Goal: Book appointment/travel/reservation

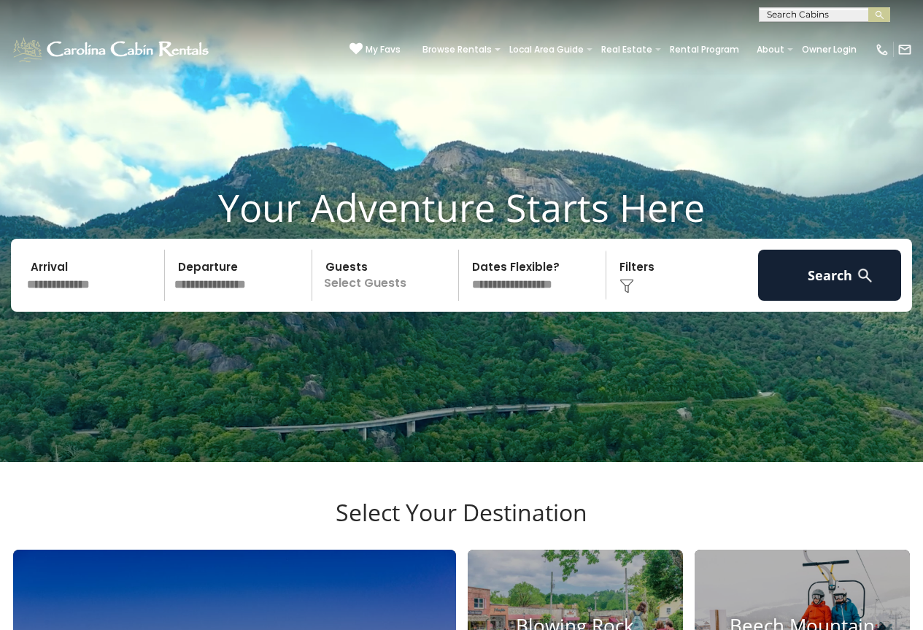
click at [852, 13] on input "text" at bounding box center [824, 17] width 128 height 15
type input "******"
click at [836, 34] on li "Waters Edge Retreat" at bounding box center [825, 34] width 130 height 13
click at [874, 12] on img "submit" at bounding box center [879, 14] width 11 height 11
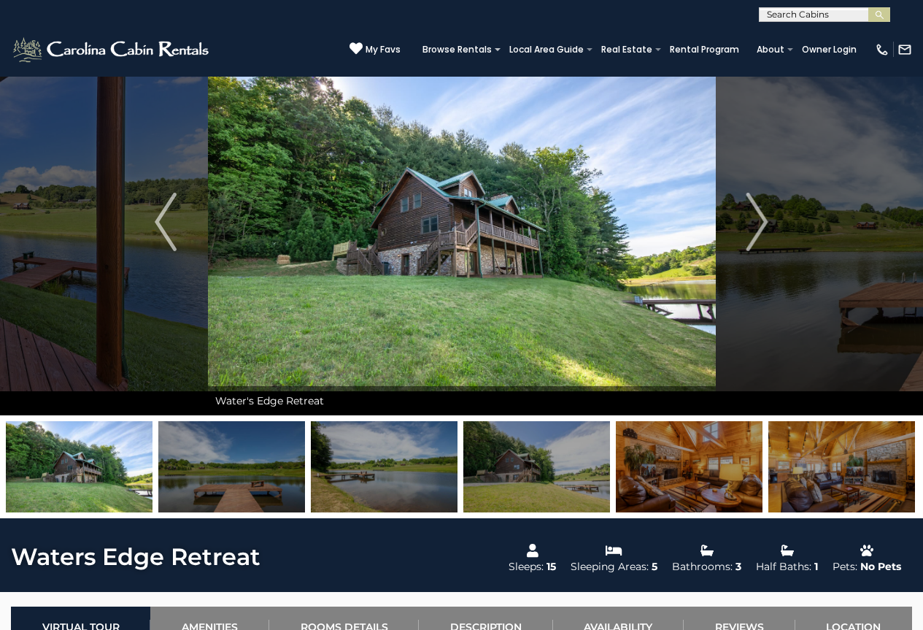
scroll to position [73, 0]
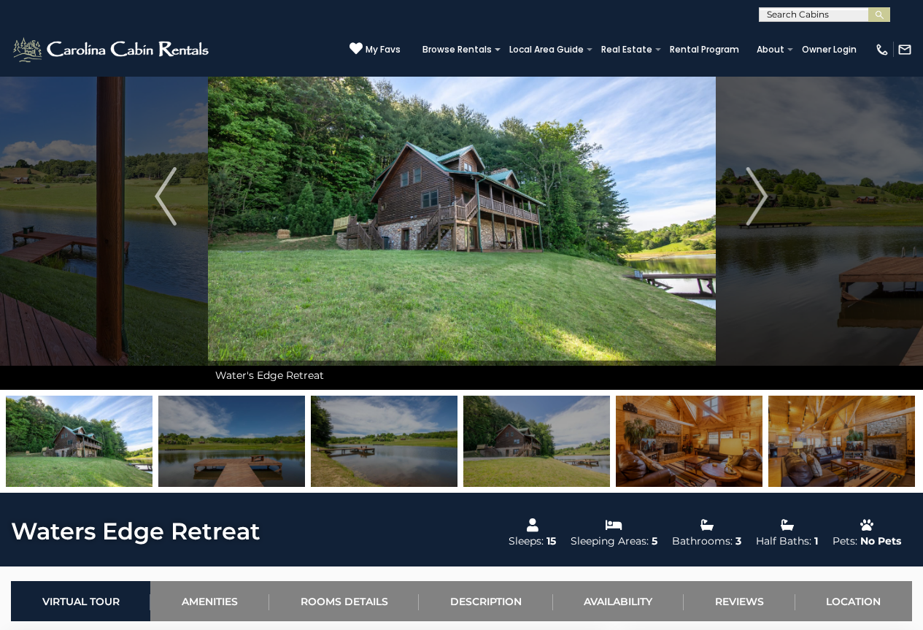
drag, startPoint x: 701, startPoint y: 487, endPoint x: 561, endPoint y: 453, distance: 144.1
click at [561, 453] on div at bounding box center [461, 441] width 923 height 103
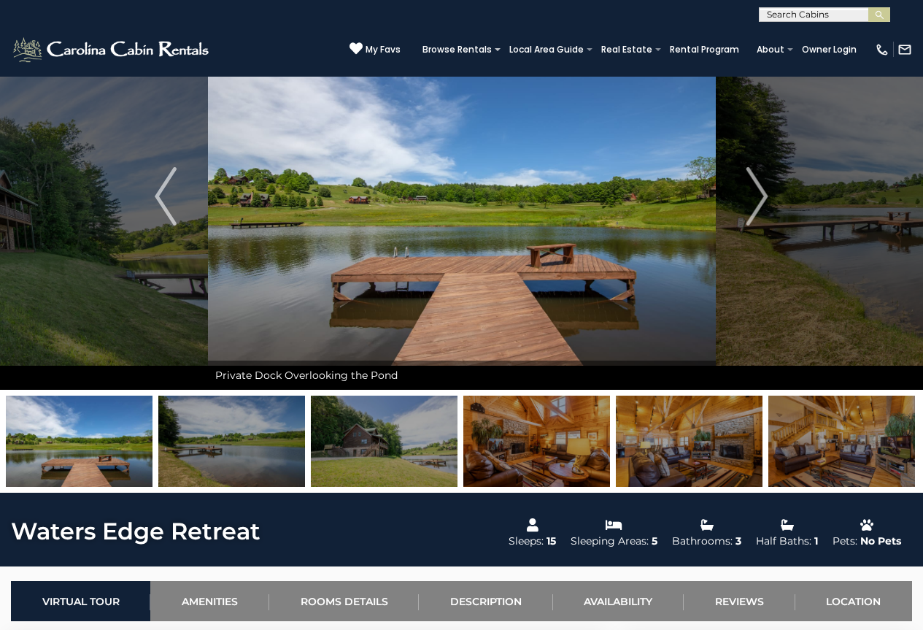
drag, startPoint x: 645, startPoint y: 432, endPoint x: 39, endPoint y: 376, distance: 608.9
click at [39, 376] on div "Enjoy Making Memories at Waters Edge Retreat Water's Edge Retreat" at bounding box center [461, 248] width 923 height 490
drag, startPoint x: 678, startPoint y: 457, endPoint x: 317, endPoint y: 419, distance: 363.2
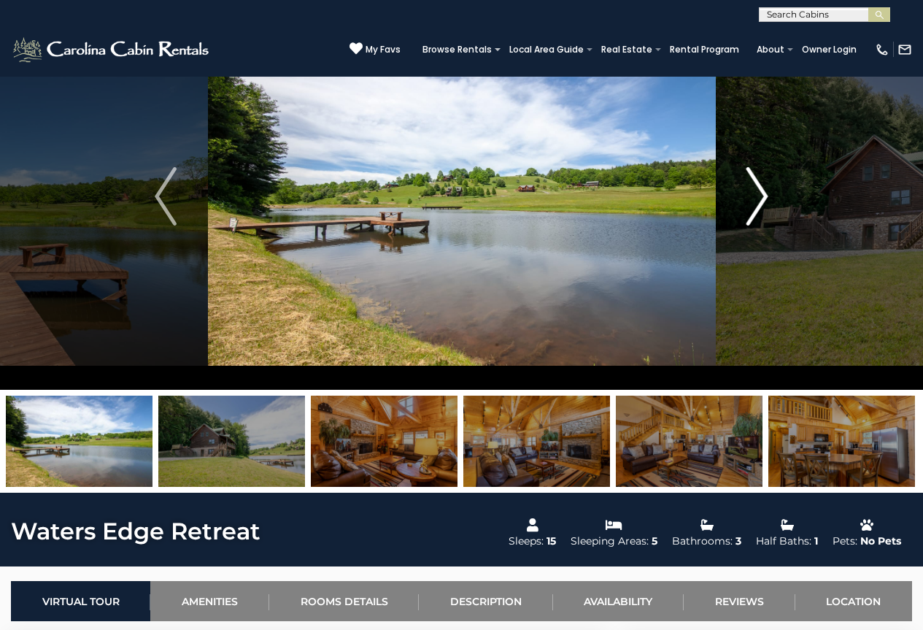
click at [760, 204] on img "Next" at bounding box center [757, 196] width 22 height 58
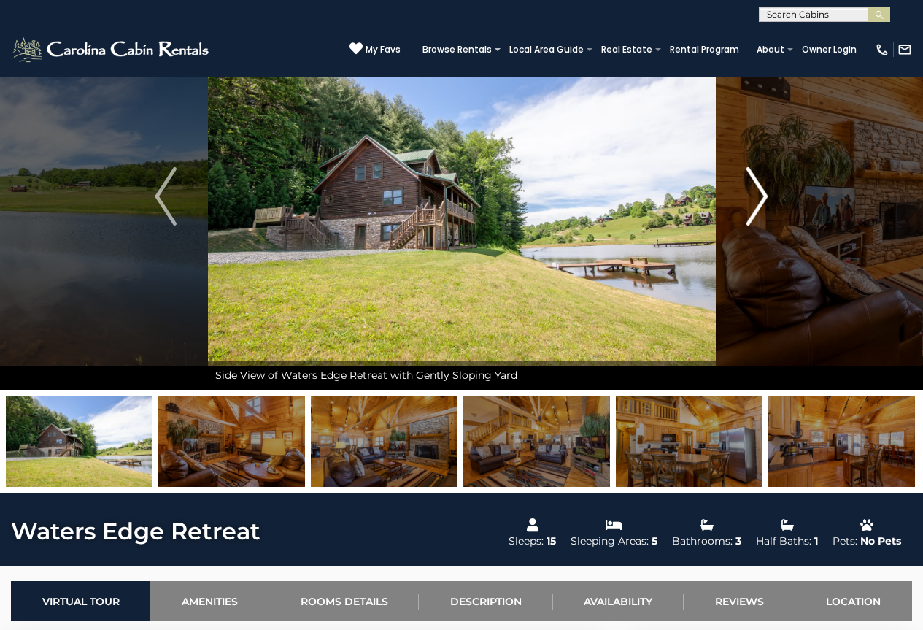
click at [760, 204] on img "Next" at bounding box center [757, 196] width 22 height 58
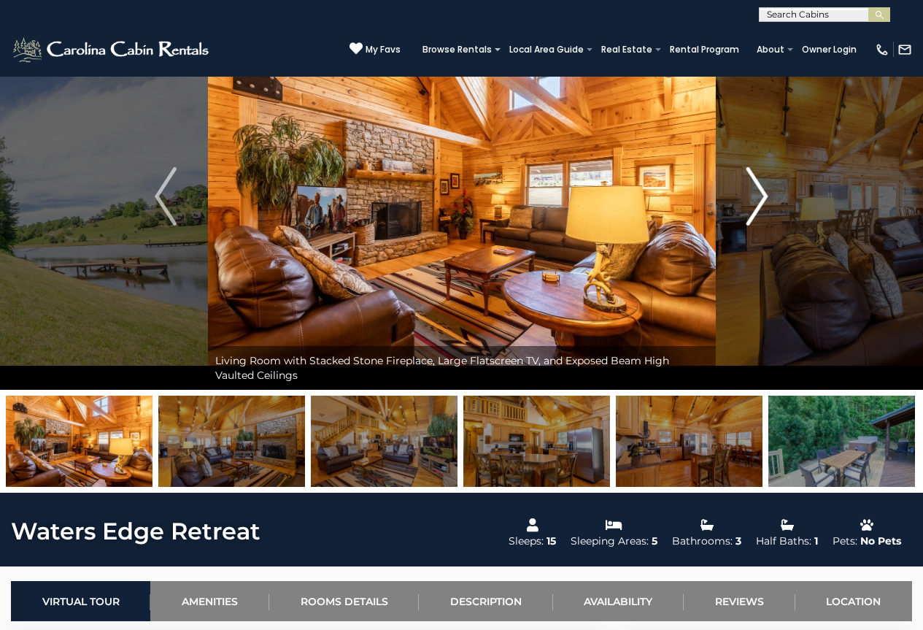
click at [760, 204] on img "Next" at bounding box center [757, 196] width 22 height 58
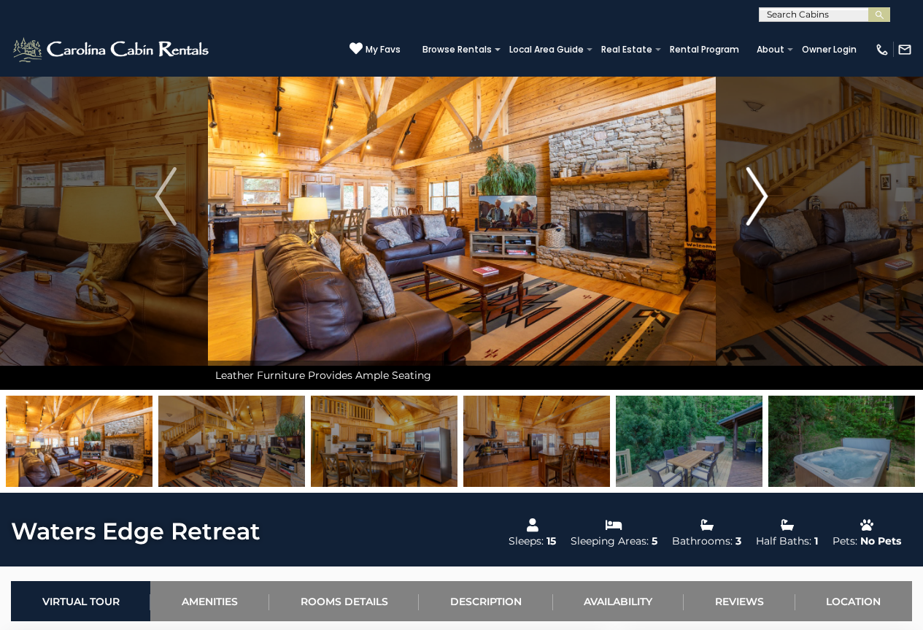
click at [760, 204] on img "Next" at bounding box center [757, 196] width 22 height 58
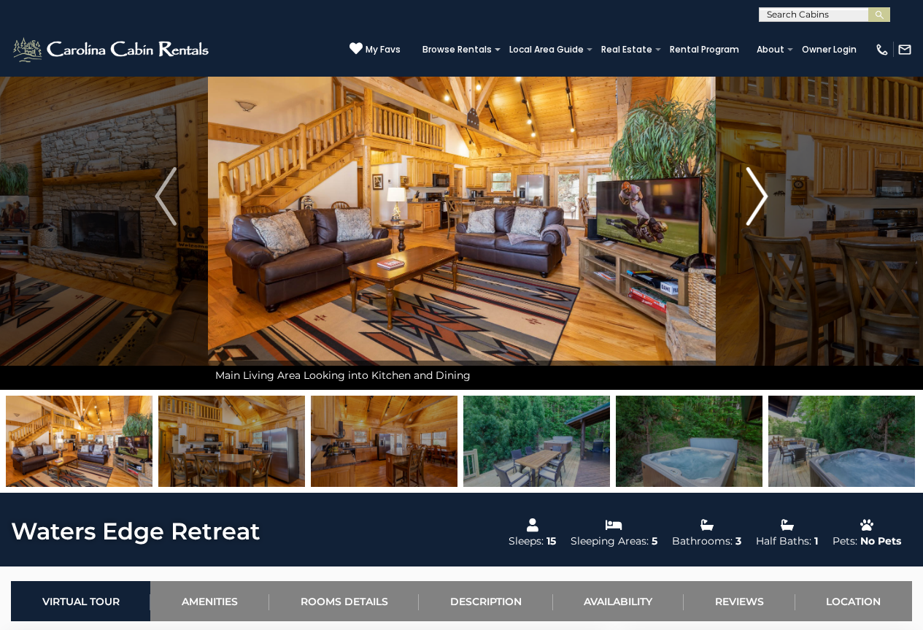
click at [760, 204] on img "Next" at bounding box center [757, 196] width 22 height 58
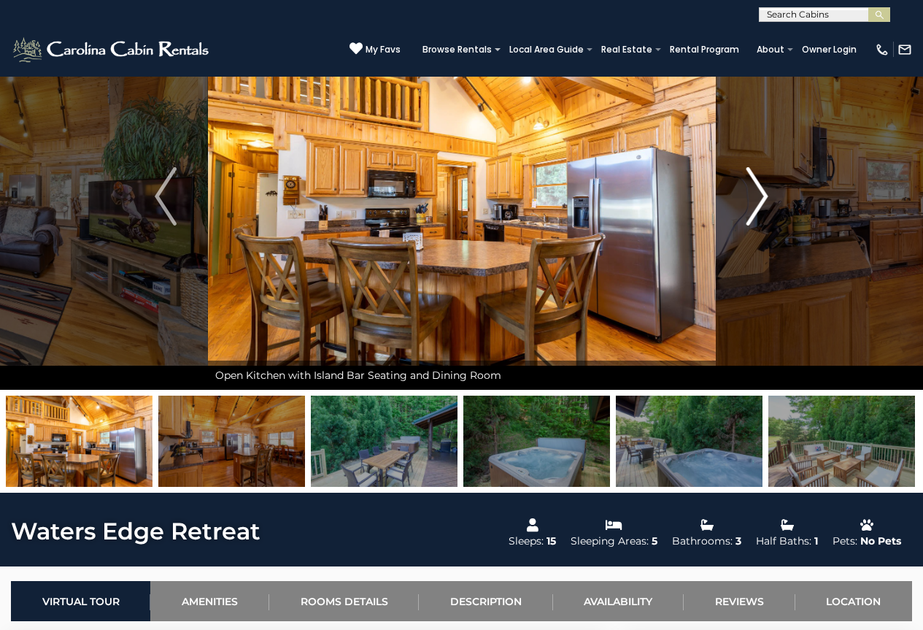
click at [760, 204] on img "Next" at bounding box center [757, 196] width 22 height 58
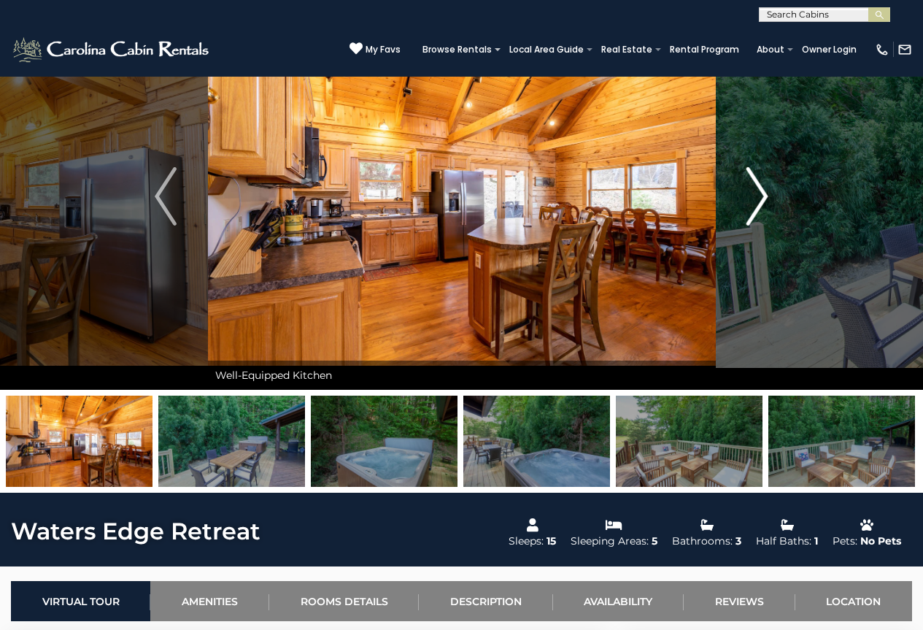
click at [760, 204] on img "Next" at bounding box center [757, 196] width 22 height 58
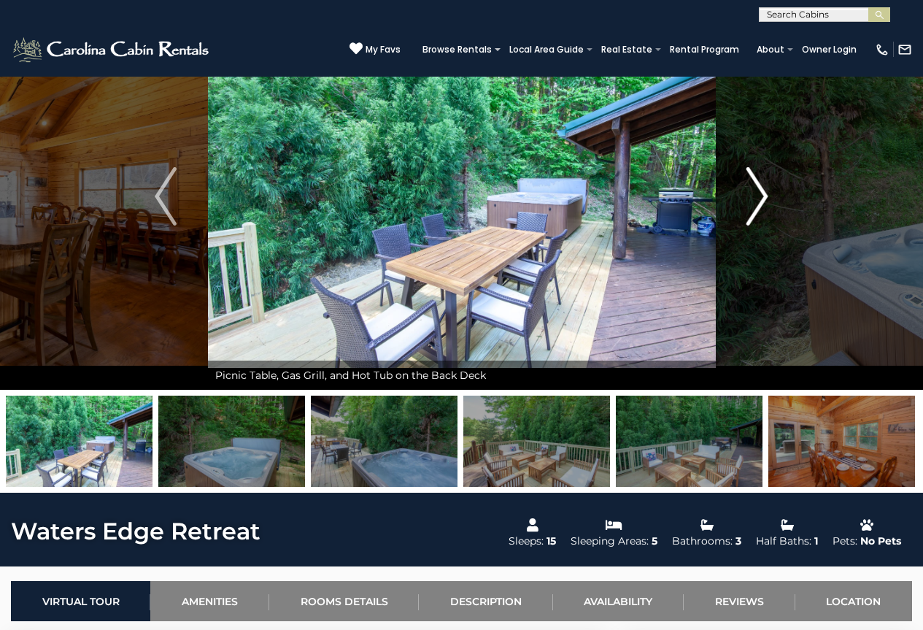
click at [760, 204] on img "Next" at bounding box center [757, 196] width 22 height 58
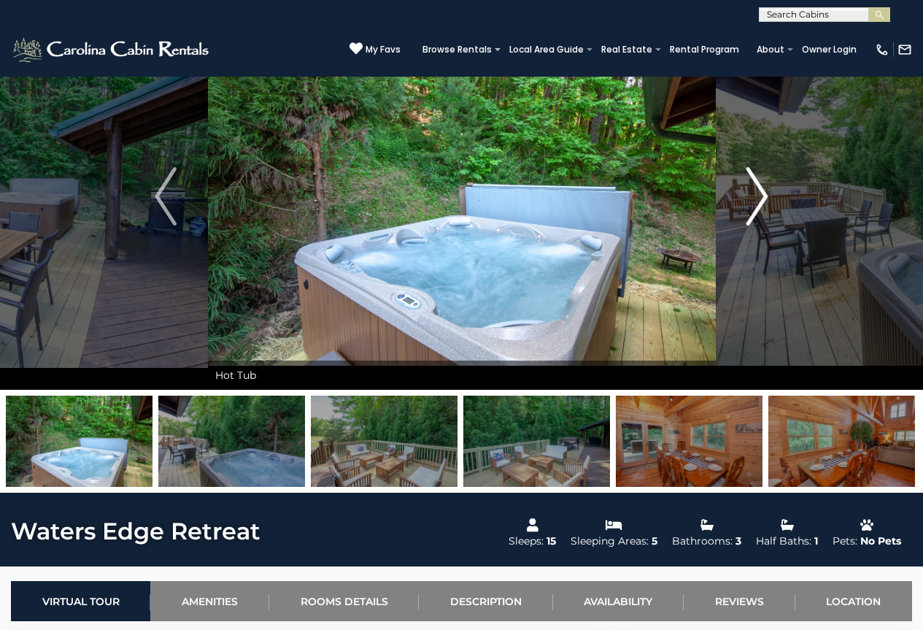
click at [760, 204] on img "Next" at bounding box center [757, 196] width 22 height 58
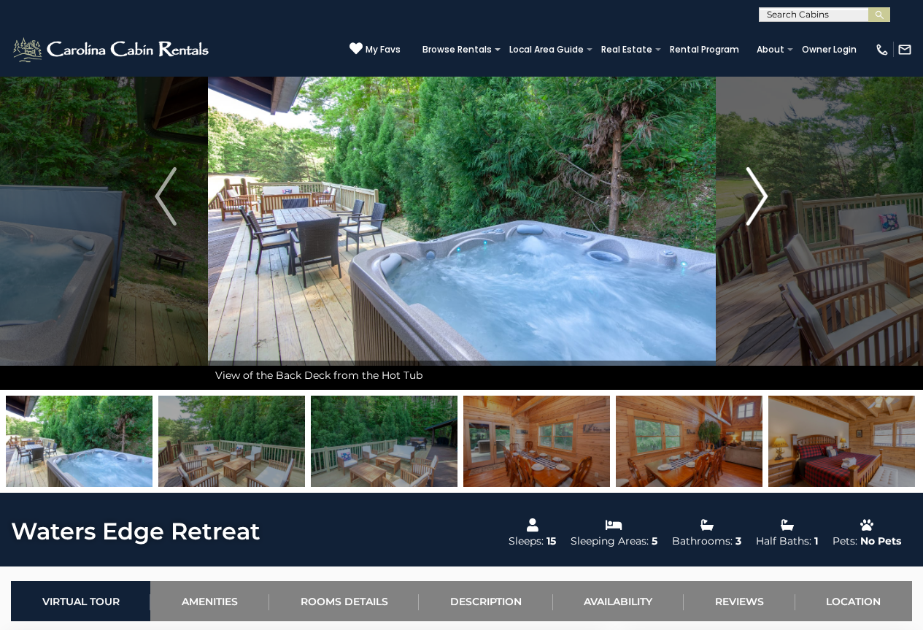
click at [760, 204] on img "Next" at bounding box center [757, 196] width 22 height 58
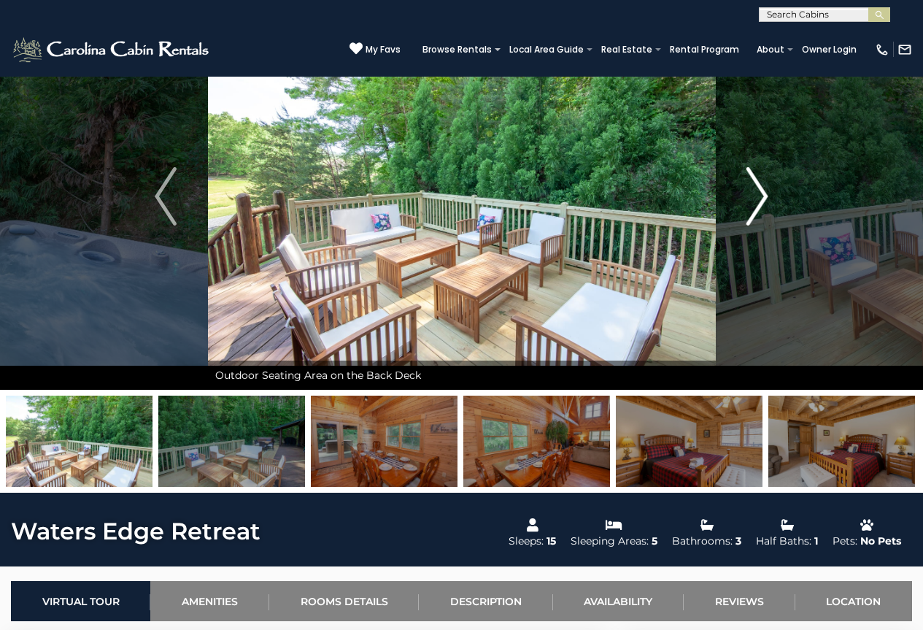
click at [760, 204] on img "Next" at bounding box center [757, 196] width 22 height 58
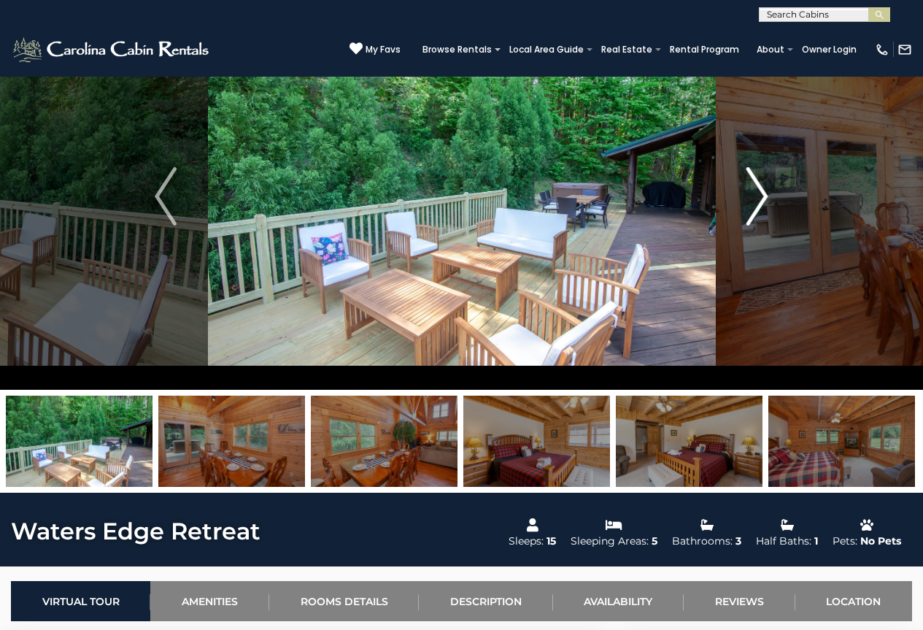
click at [760, 204] on img "Next" at bounding box center [757, 196] width 22 height 58
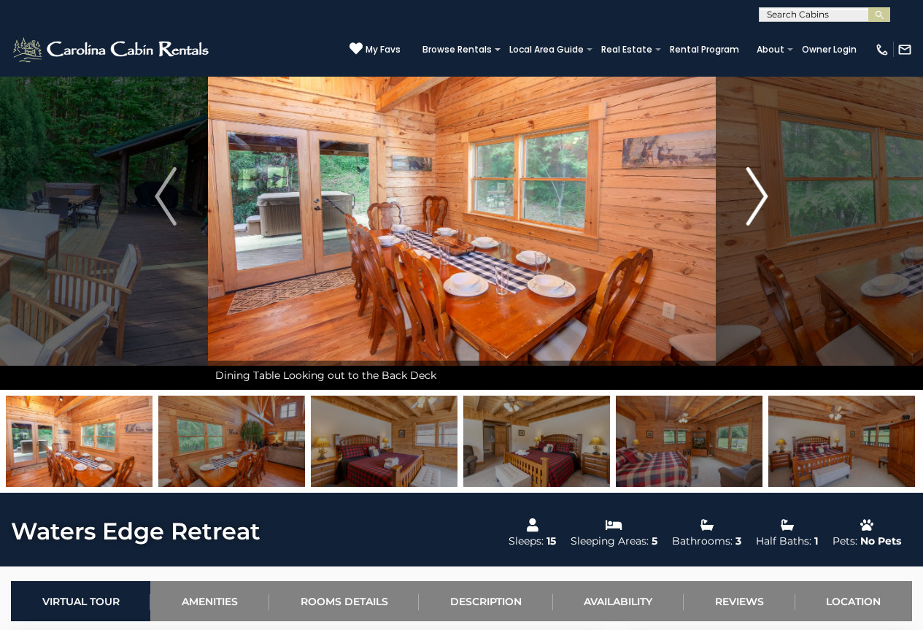
click at [760, 204] on img "Next" at bounding box center [757, 196] width 22 height 58
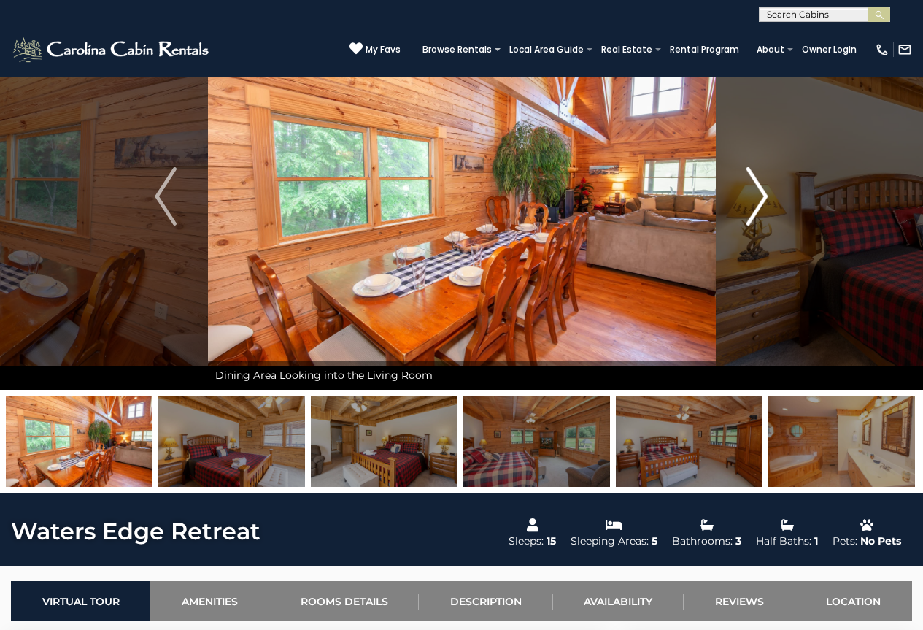
click at [760, 204] on img "Next" at bounding box center [757, 196] width 22 height 58
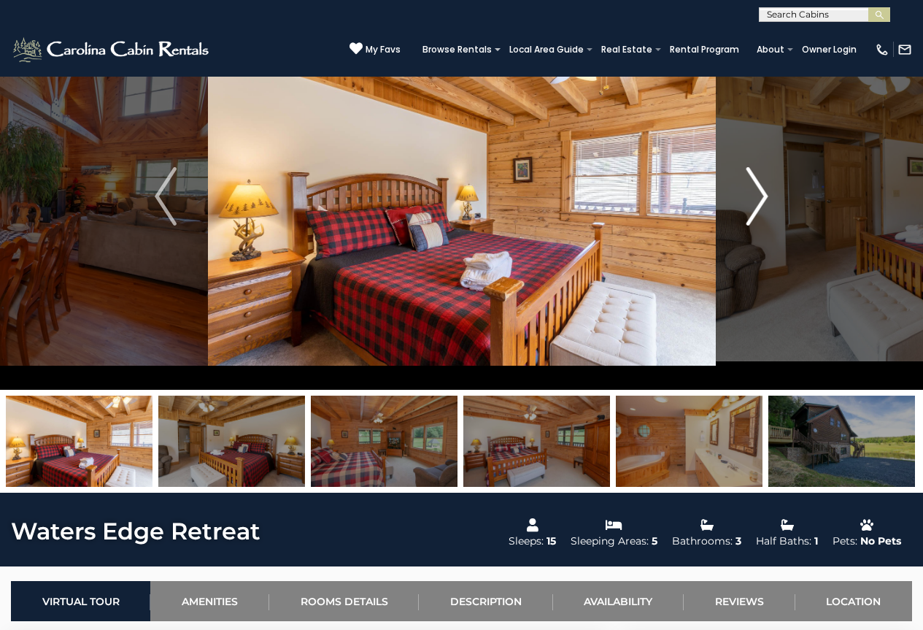
click at [760, 204] on img "Next" at bounding box center [757, 196] width 22 height 58
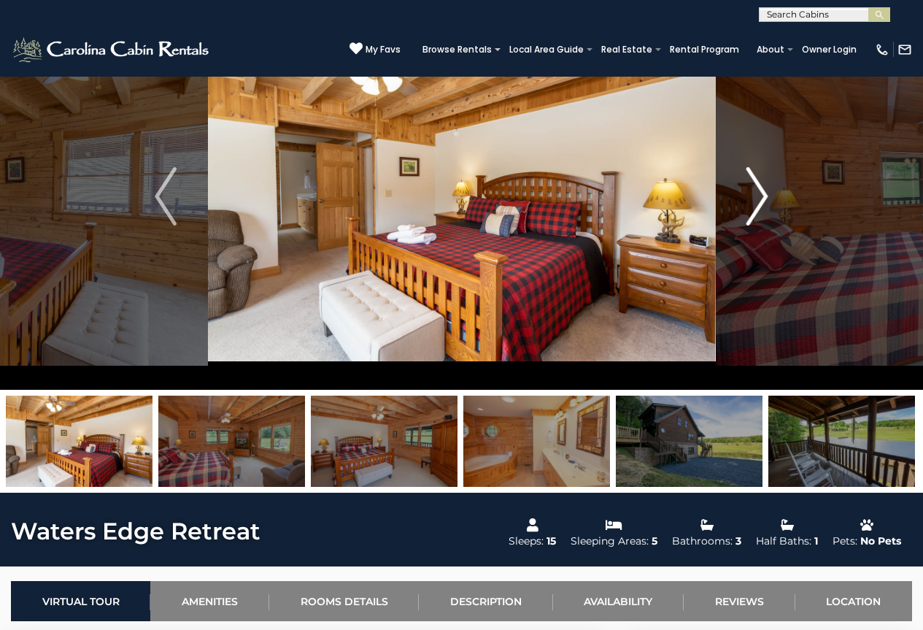
click at [760, 204] on img "Next" at bounding box center [757, 196] width 22 height 58
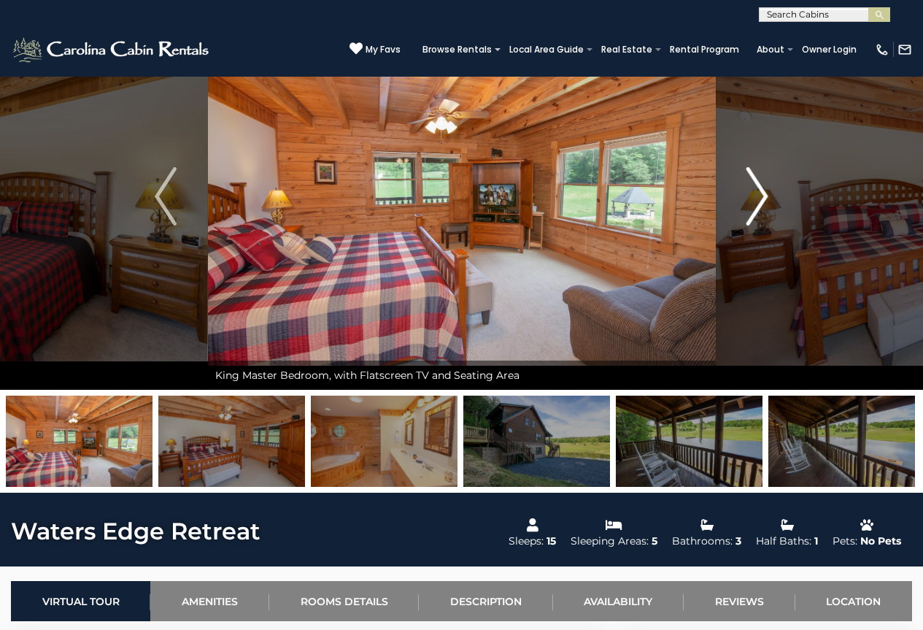
click at [760, 204] on img "Next" at bounding box center [757, 196] width 22 height 58
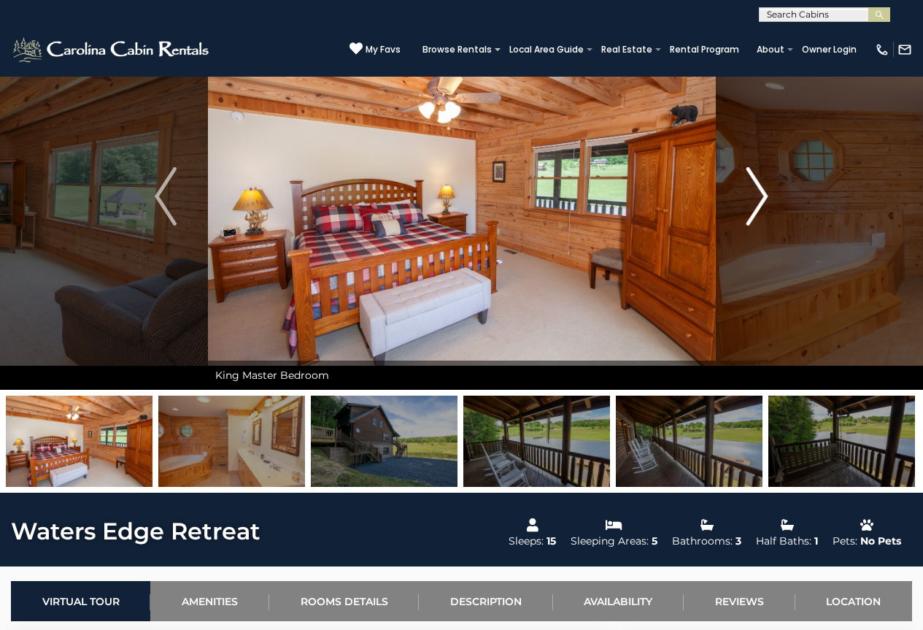
click at [760, 204] on img "Next" at bounding box center [757, 196] width 22 height 58
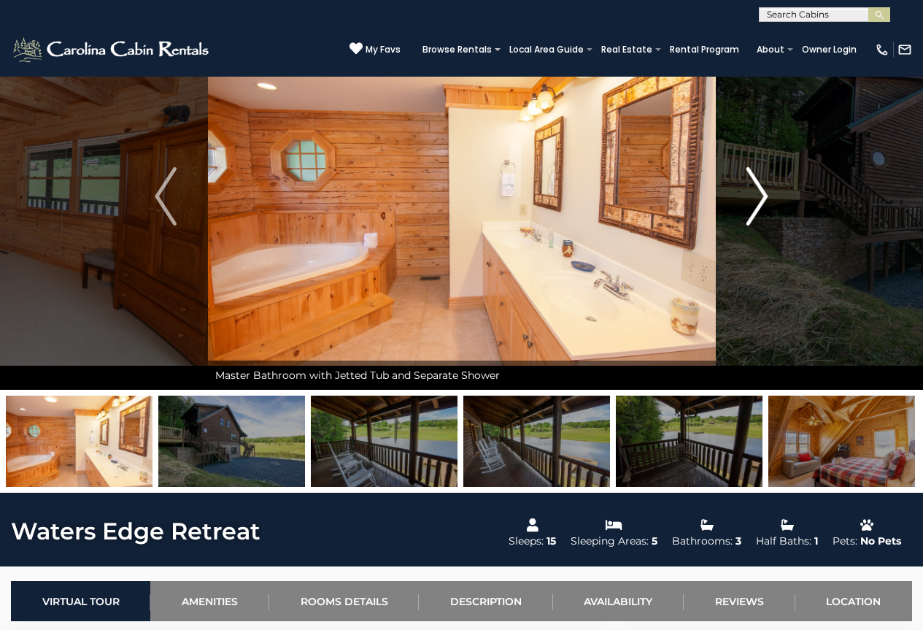
click at [760, 204] on img "Next" at bounding box center [757, 196] width 22 height 58
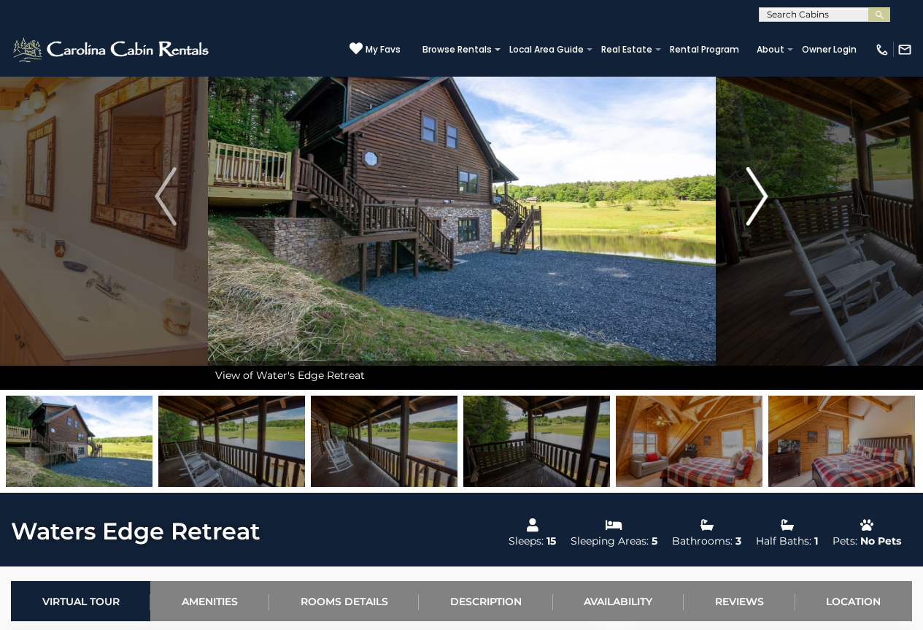
click at [760, 204] on img "Next" at bounding box center [757, 196] width 22 height 58
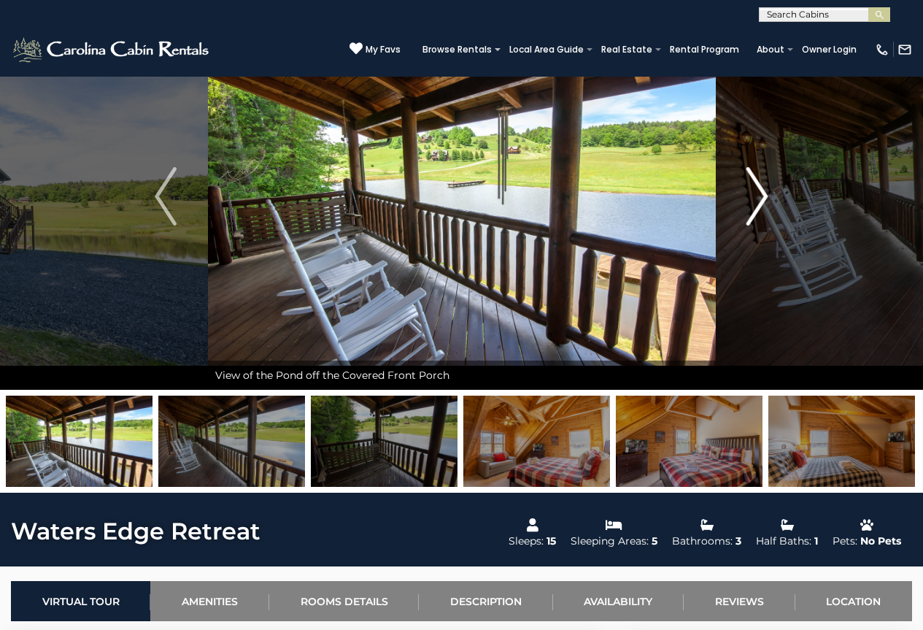
click at [760, 204] on img "Next" at bounding box center [757, 196] width 22 height 58
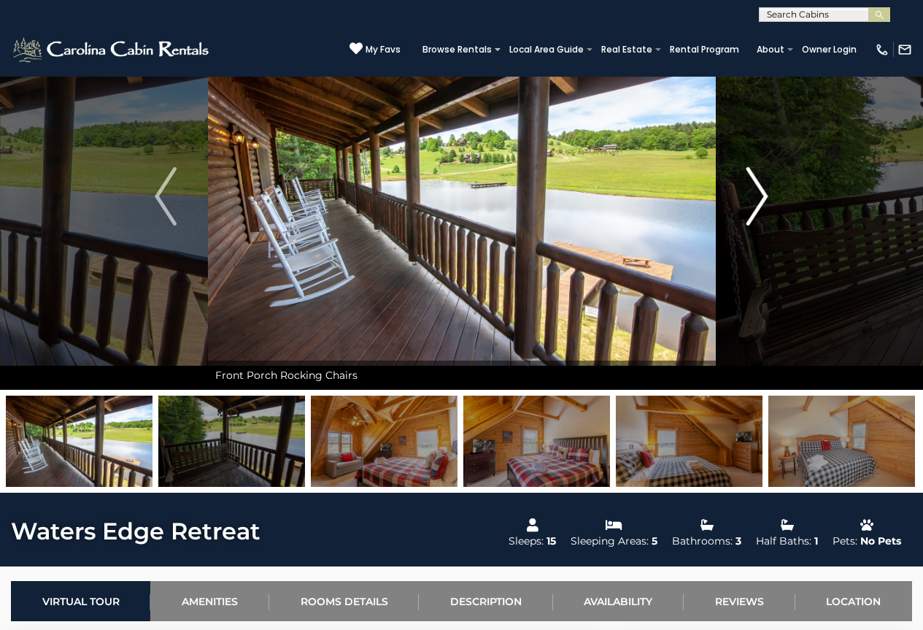
click at [760, 204] on img "Next" at bounding box center [757, 196] width 22 height 58
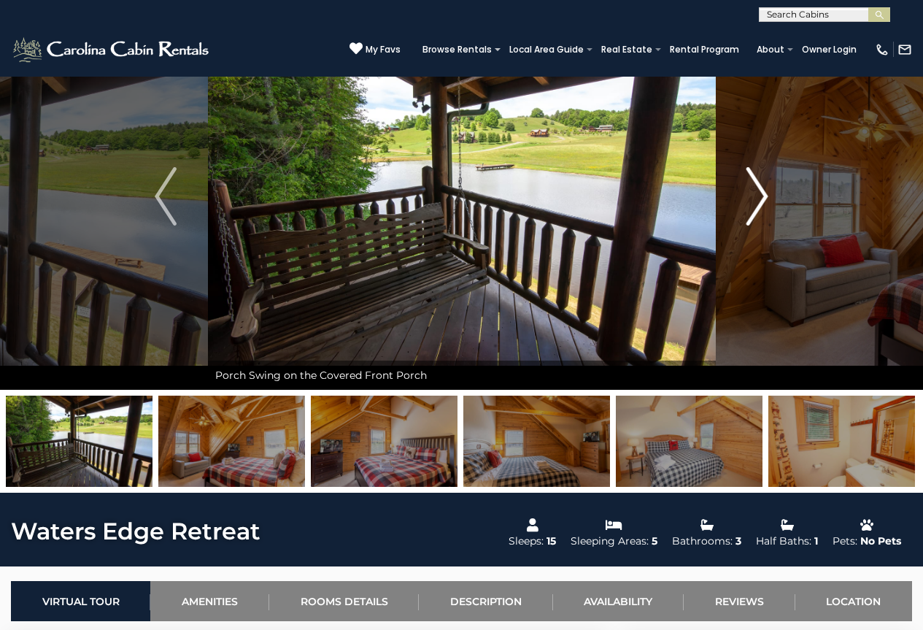
click at [760, 204] on img "Next" at bounding box center [757, 196] width 22 height 58
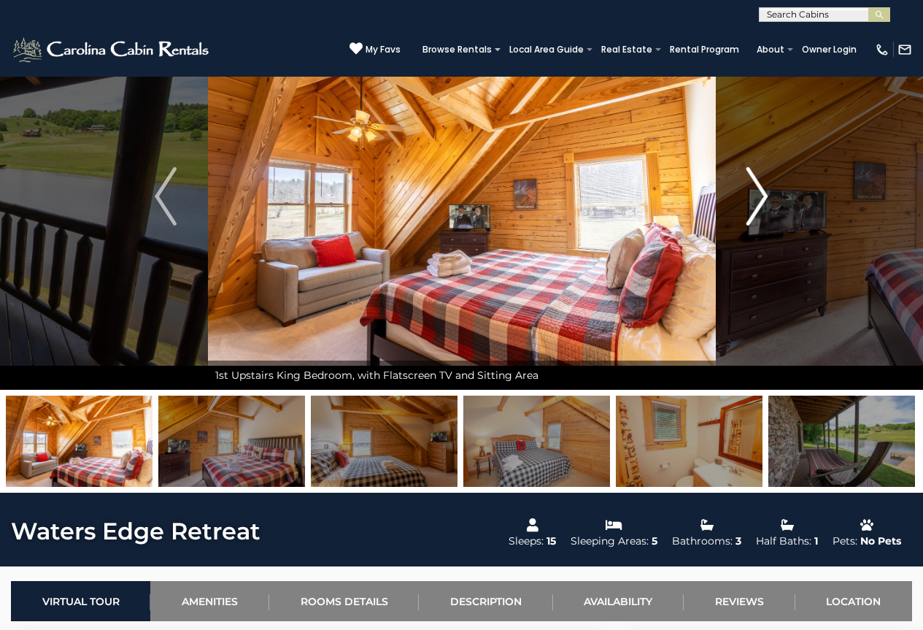
click at [760, 204] on img "Next" at bounding box center [757, 196] width 22 height 58
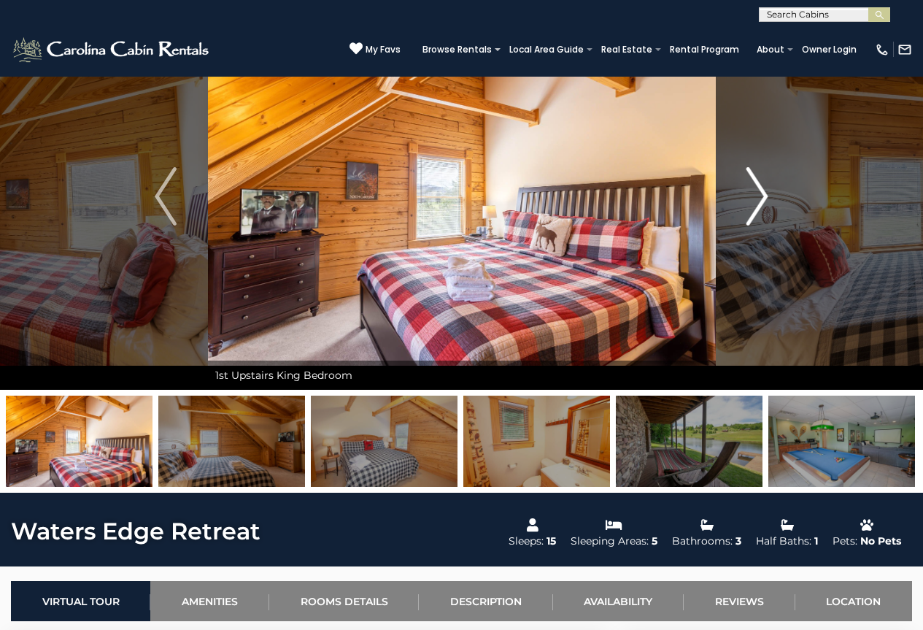
click at [760, 204] on img "Next" at bounding box center [757, 196] width 22 height 58
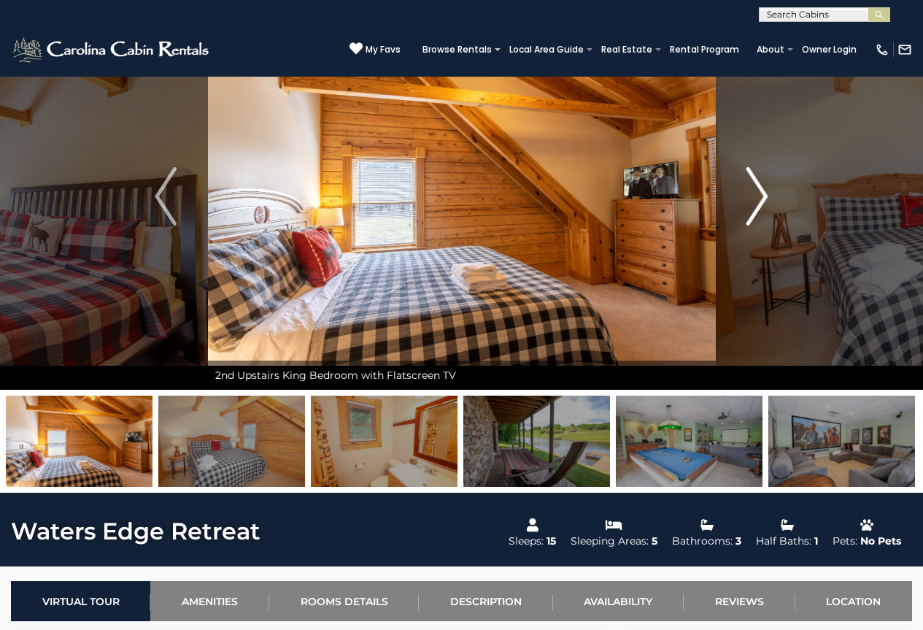
click at [760, 204] on img "Next" at bounding box center [757, 196] width 22 height 58
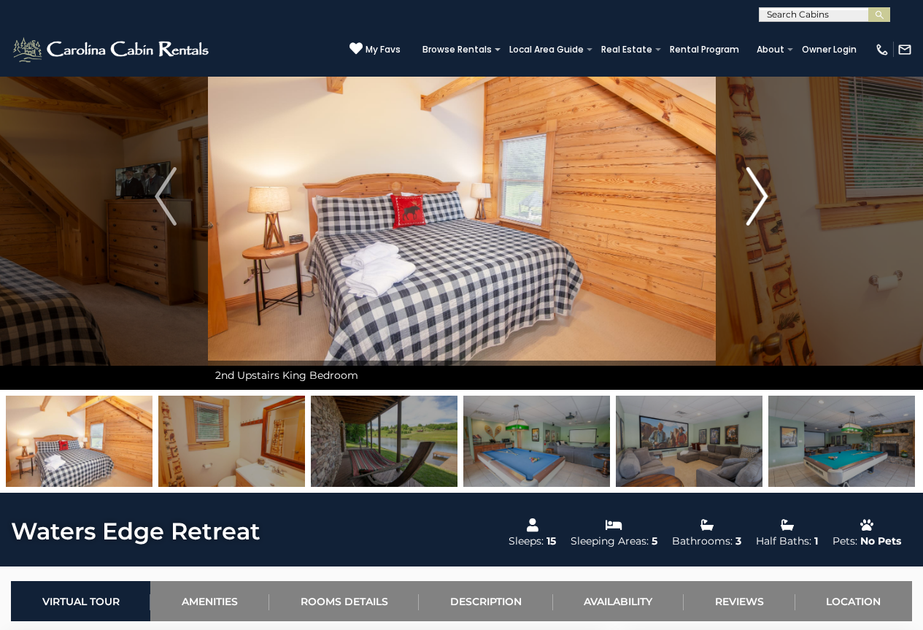
click at [760, 204] on img "Next" at bounding box center [757, 196] width 22 height 58
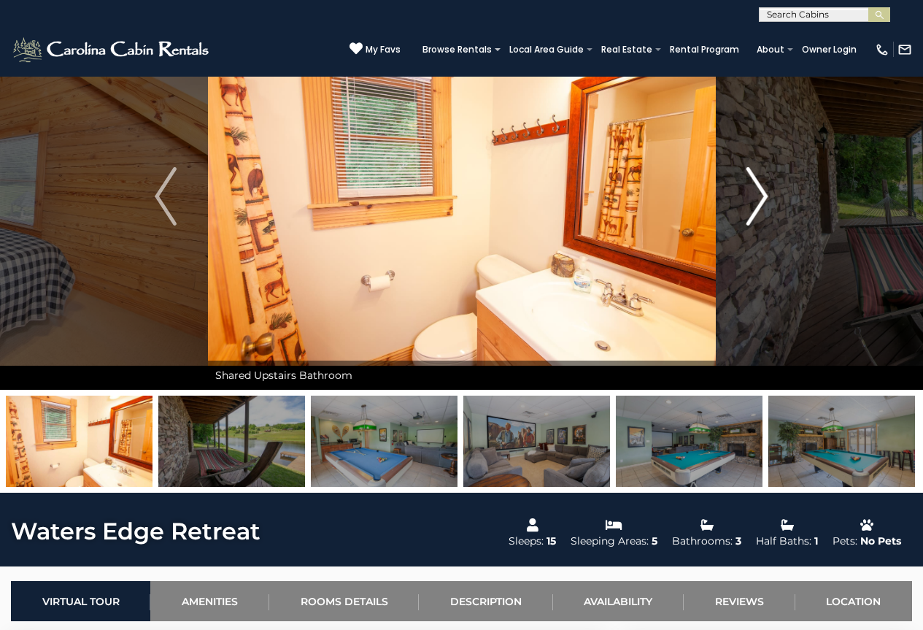
click at [760, 204] on img "Next" at bounding box center [757, 196] width 22 height 58
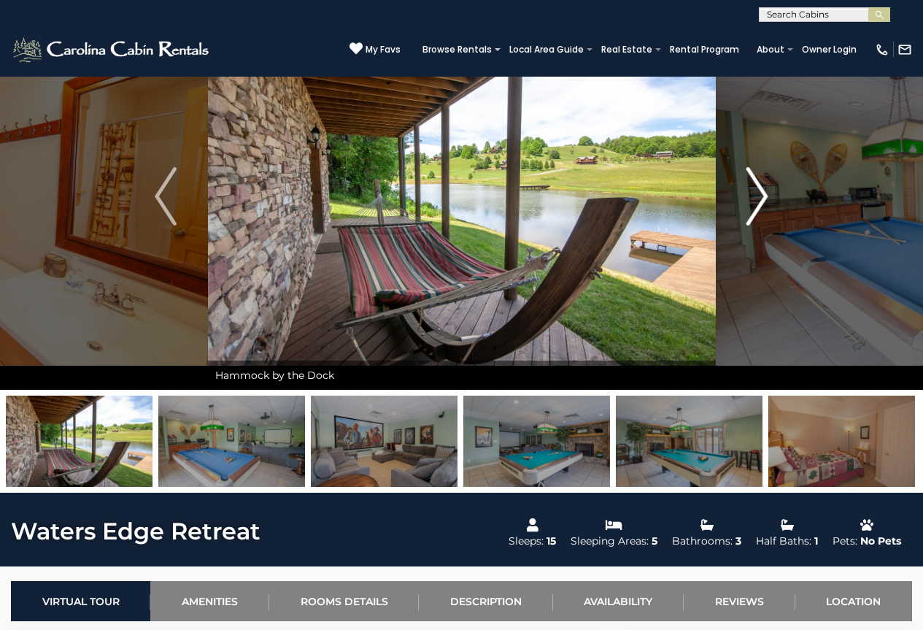
click at [760, 204] on img "Next" at bounding box center [757, 196] width 22 height 58
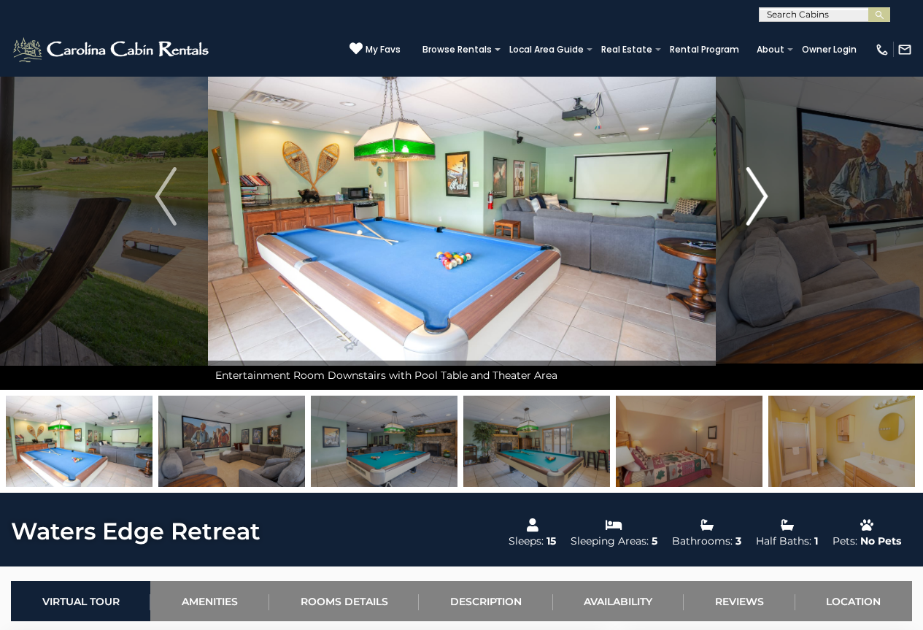
click at [760, 204] on img "Next" at bounding box center [757, 196] width 22 height 58
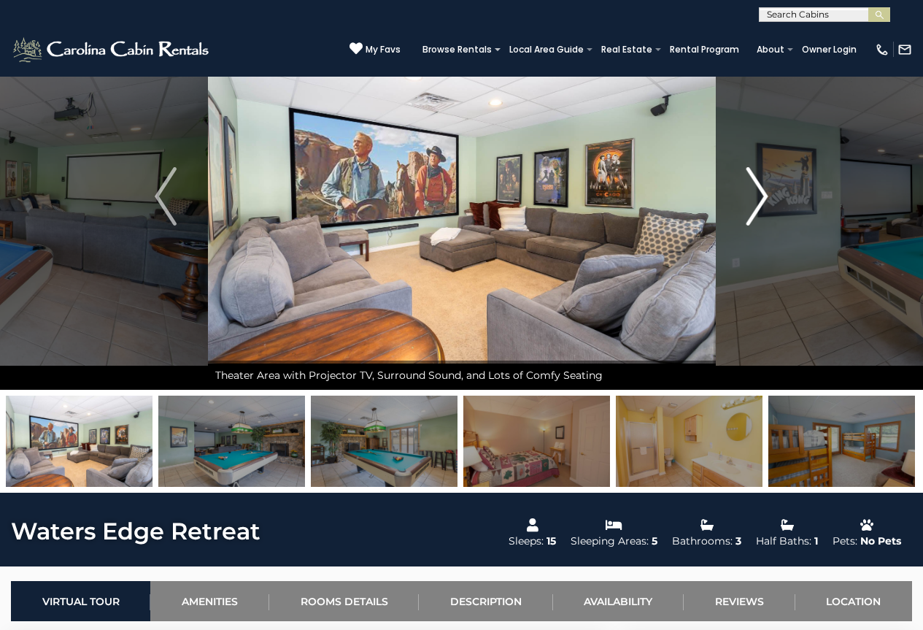
click at [760, 204] on img "Next" at bounding box center [757, 196] width 22 height 58
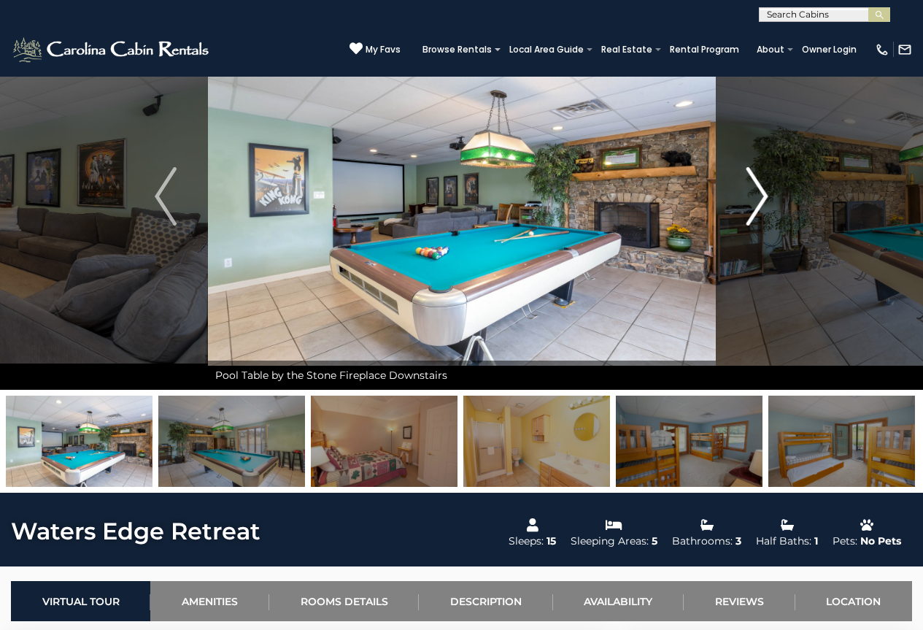
click at [760, 204] on img "Next" at bounding box center [757, 196] width 22 height 58
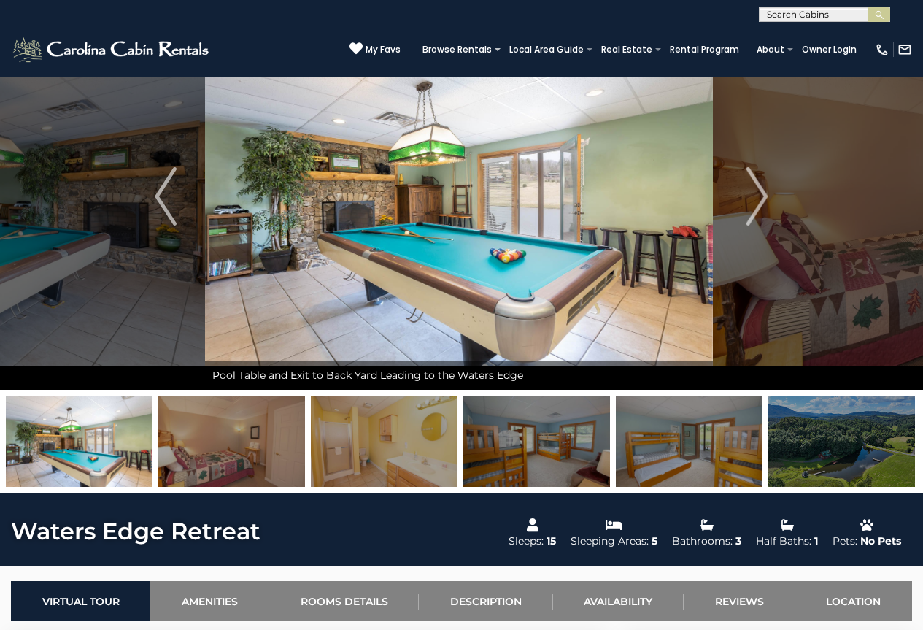
click at [657, 225] on img at bounding box center [459, 196] width 508 height 387
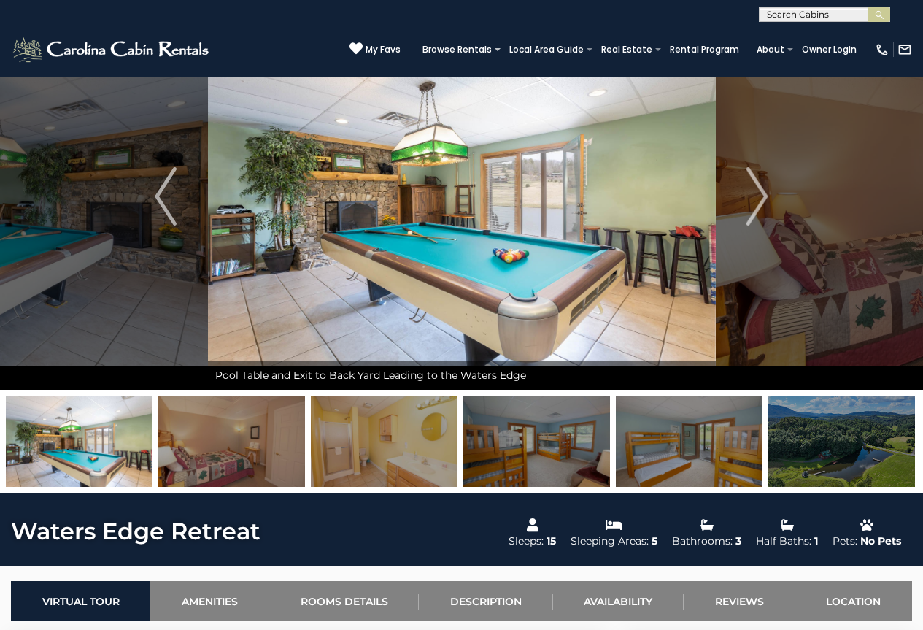
click at [657, 225] on img at bounding box center [462, 196] width 508 height 387
click at [583, 217] on img at bounding box center [462, 196] width 508 height 387
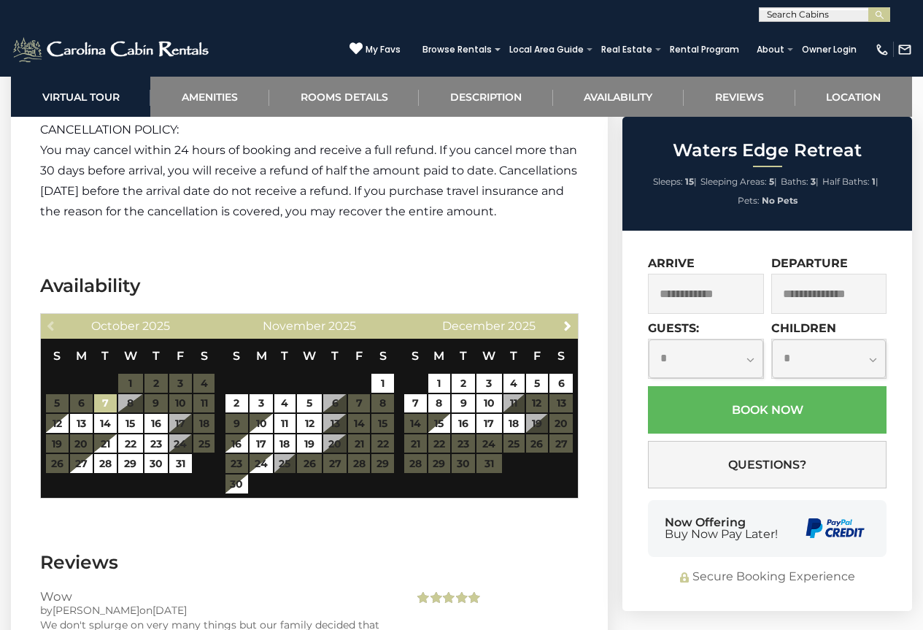
scroll to position [2841, 0]
